Goal: Task Accomplishment & Management: Manage account settings

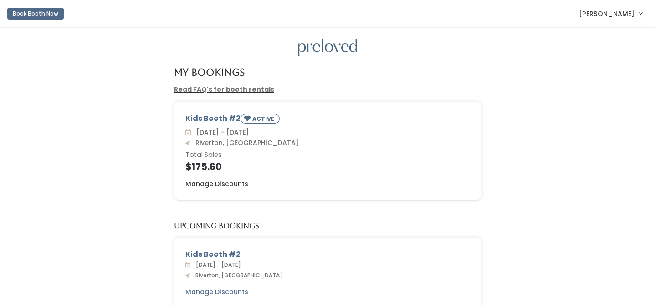
click at [618, 11] on span "[PERSON_NAME]" at bounding box center [607, 14] width 56 height 10
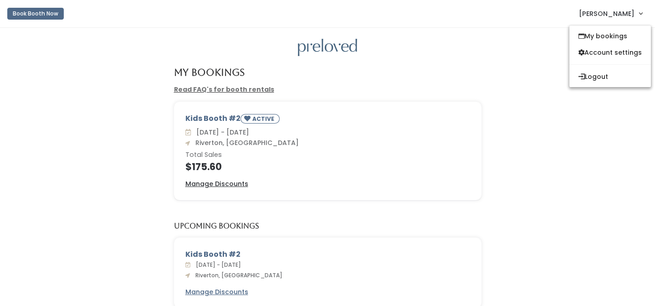
click at [51, 13] on button "Book Booth Now" at bounding box center [35, 14] width 56 height 12
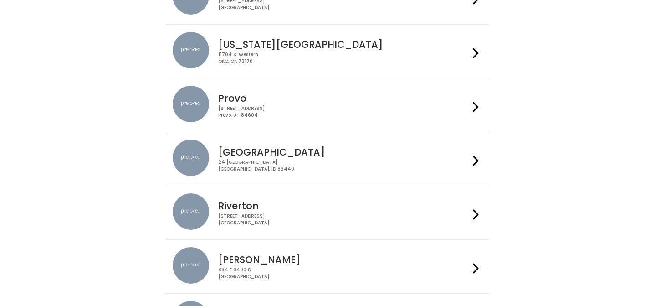
scroll to position [258, 0]
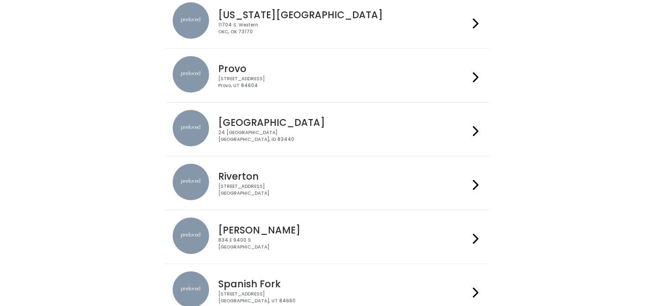
click at [280, 185] on div "2602 West 12600 South Riverton, UT 84065" at bounding box center [343, 189] width 251 height 13
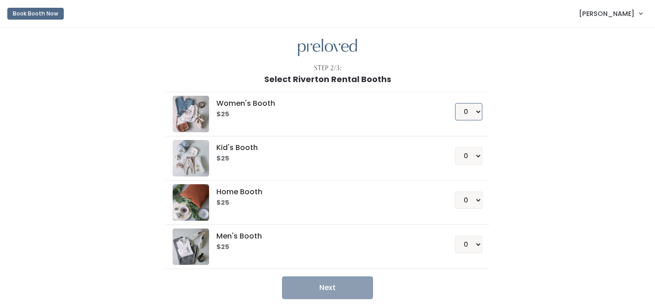
select select "1"
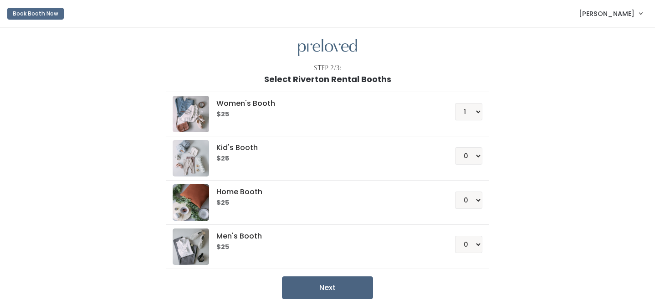
click at [338, 291] on button "Next" at bounding box center [327, 287] width 91 height 23
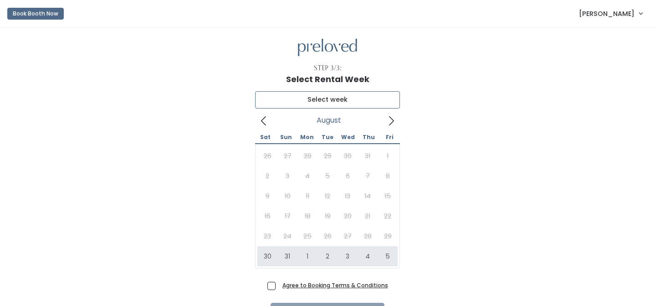
type input "[DATE] to [DATE]"
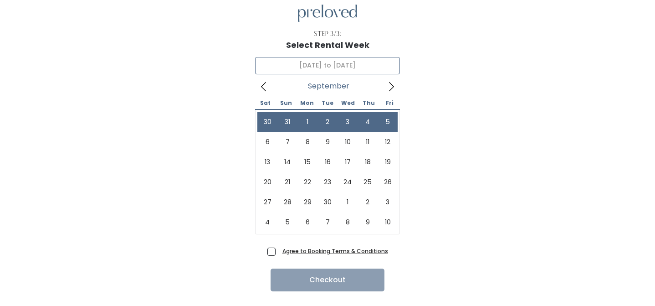
scroll to position [37, 0]
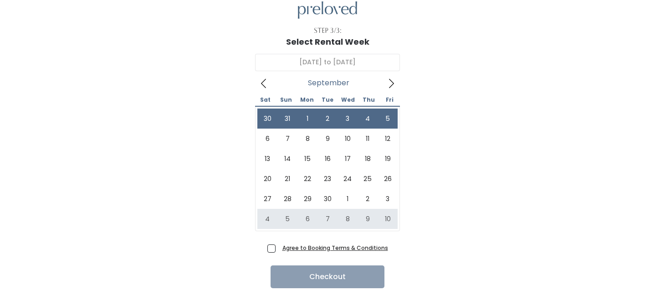
click at [279, 247] on span "Agree to Booking Terms & Conditions" at bounding box center [333, 247] width 109 height 9
click at [279, 247] on input "Agree to Booking Terms & Conditions" at bounding box center [282, 246] width 6 height 6
checkbox input "true"
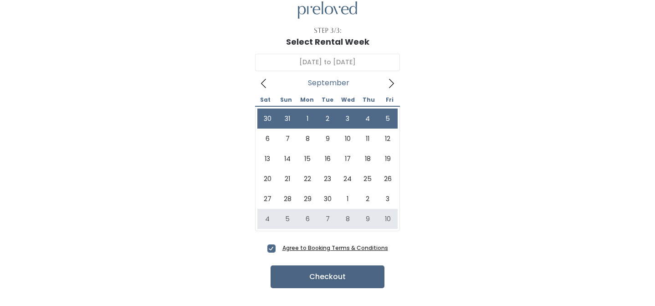
click at [334, 278] on button "Checkout" at bounding box center [328, 276] width 114 height 23
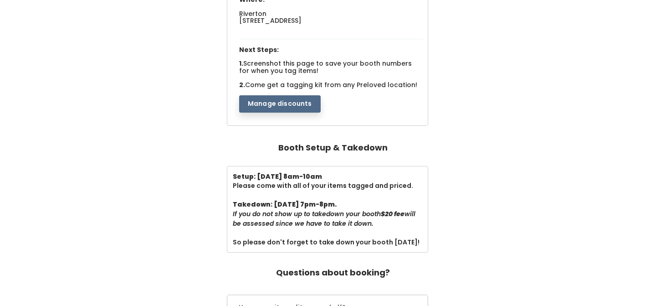
scroll to position [164, 0]
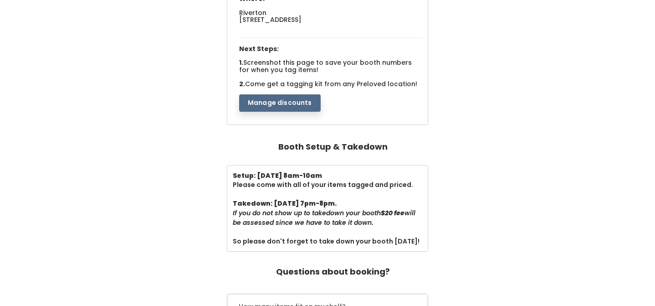
click at [298, 100] on button "Manage discounts" at bounding box center [280, 102] width 82 height 17
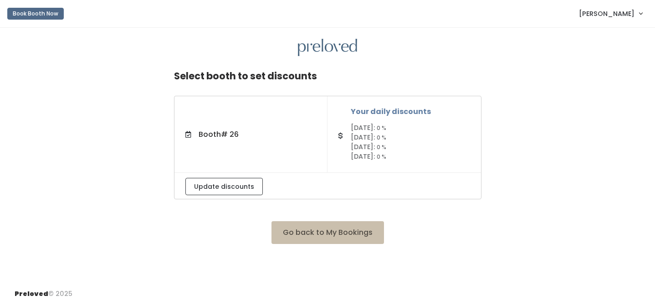
click at [387, 113] on h5 "Your daily discounts" at bounding box center [410, 112] width 119 height 8
click at [241, 184] on button "Update discounts" at bounding box center [223, 186] width 77 height 17
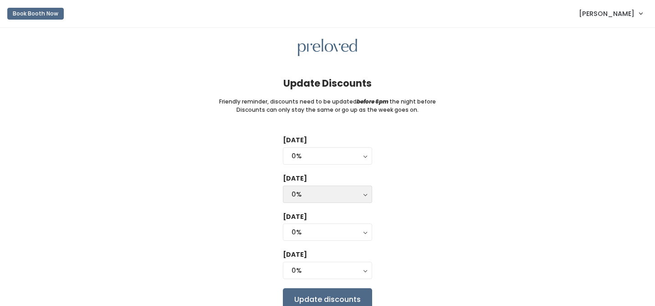
click at [305, 189] on div "0%" at bounding box center [328, 194] width 72 height 10
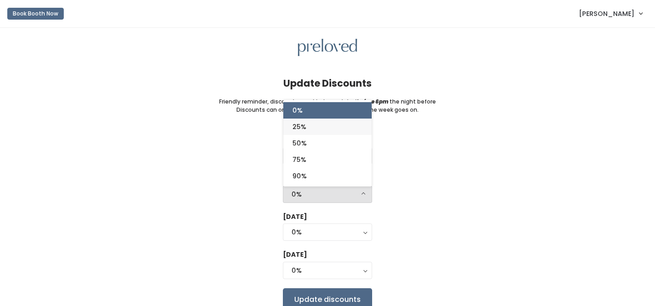
click at [307, 121] on link "25%" at bounding box center [327, 126] width 88 height 16
select select "25%"
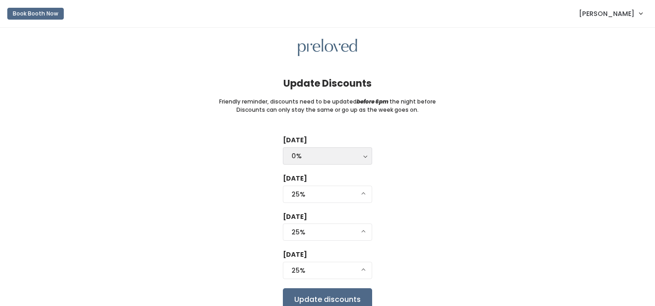
click at [312, 153] on div "0%" at bounding box center [328, 156] width 72 height 10
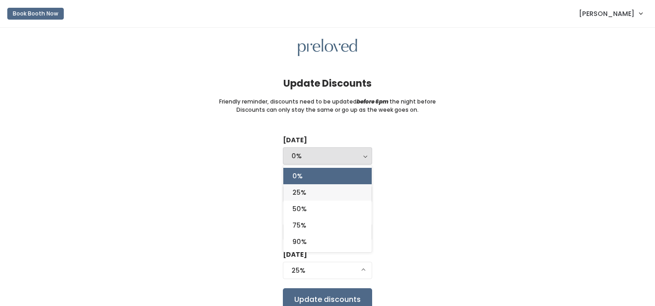
click at [302, 187] on span "25%" at bounding box center [299, 192] width 14 height 10
select select "25%"
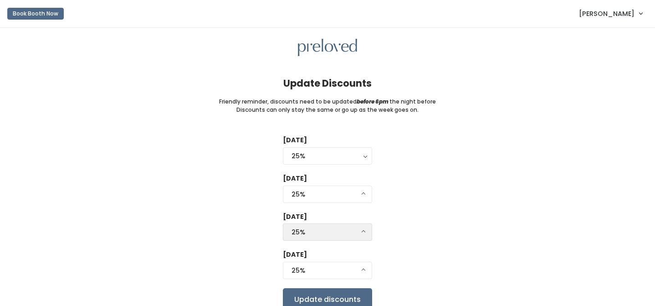
click at [307, 231] on div "25%" at bounding box center [328, 232] width 72 height 10
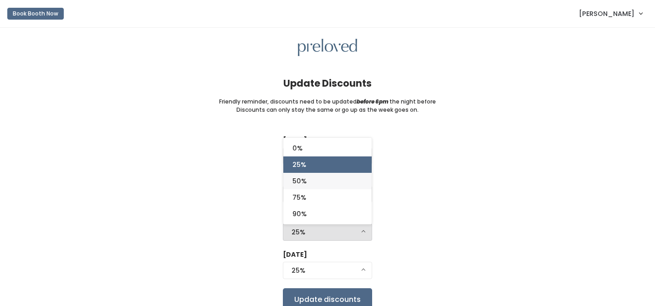
click at [312, 177] on link "50%" at bounding box center [327, 181] width 88 height 16
select select "50%"
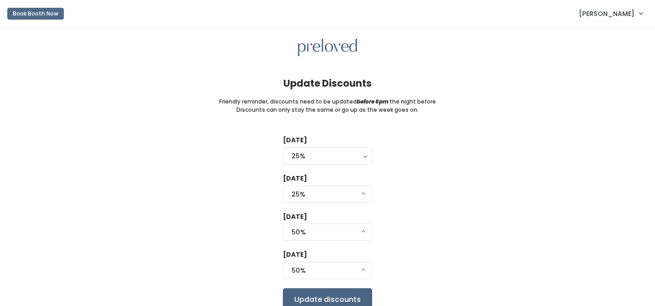
click at [307, 294] on input "Update discounts" at bounding box center [327, 299] width 89 height 23
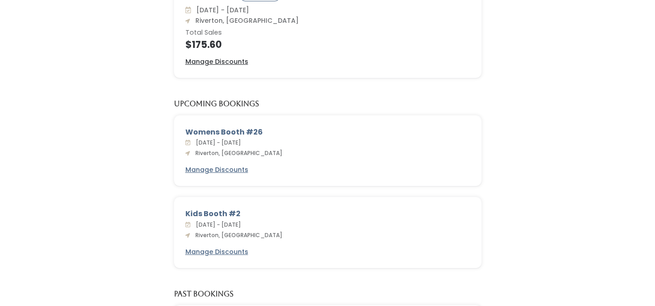
scroll to position [124, 0]
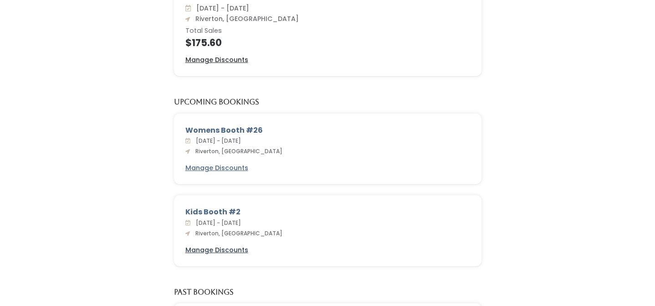
click at [224, 245] on u "Manage Discounts" at bounding box center [216, 249] width 63 height 9
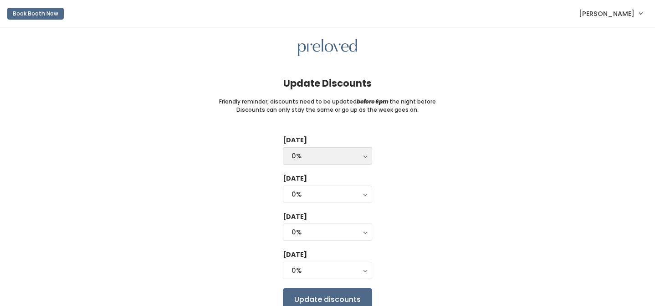
click at [322, 154] on div "0%" at bounding box center [328, 156] width 72 height 10
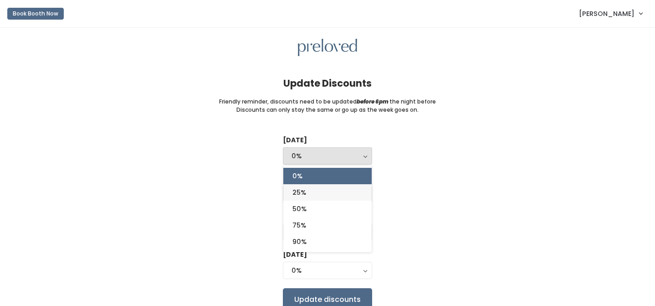
click at [302, 187] on span "25%" at bounding box center [299, 192] width 14 height 10
select select "25%"
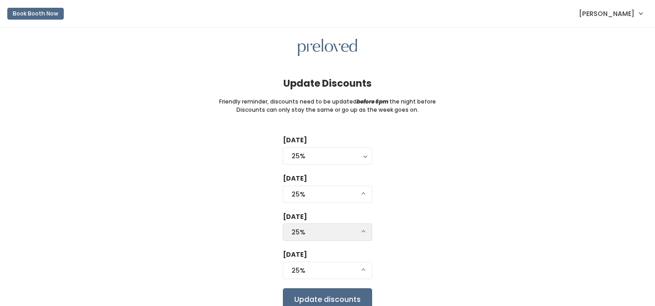
click at [306, 231] on div "25%" at bounding box center [328, 232] width 72 height 10
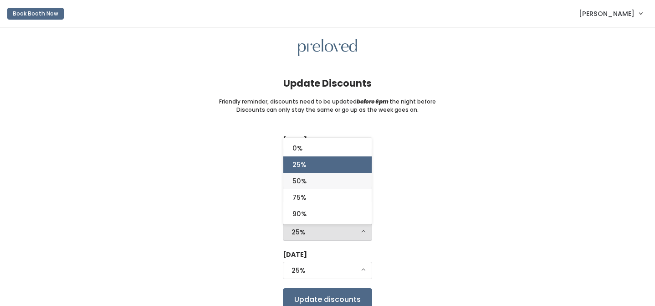
click at [311, 178] on link "50%" at bounding box center [327, 181] width 88 height 16
select select "50%"
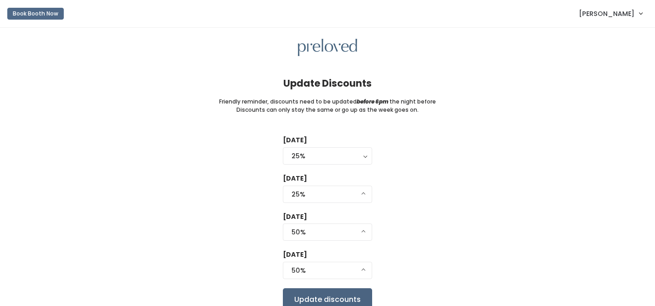
click at [337, 295] on input "Update discounts" at bounding box center [327, 299] width 89 height 23
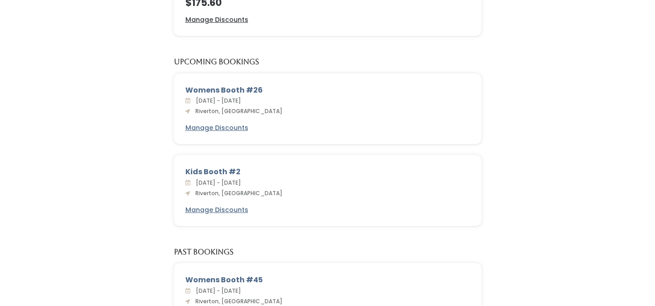
scroll to position [164, 0]
